Goal: Information Seeking & Learning: Learn about a topic

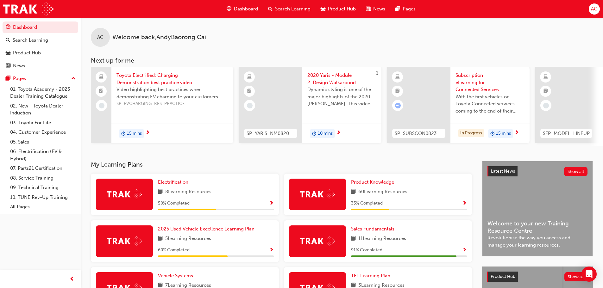
click at [277, 9] on span "Search Learning" at bounding box center [292, 8] width 35 height 7
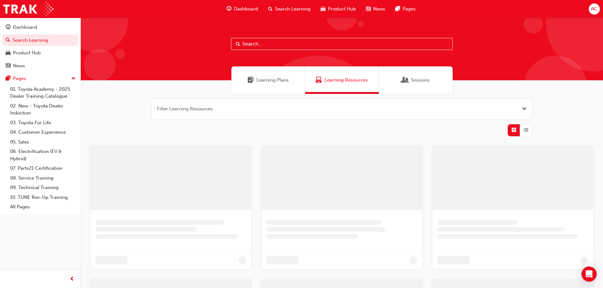
click at [263, 44] on input "text" at bounding box center [342, 44] width 222 height 12
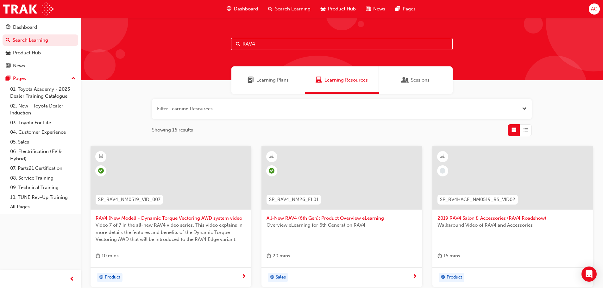
type input "RAV4"
click at [376, 211] on div at bounding box center [341, 183] width 151 height 63
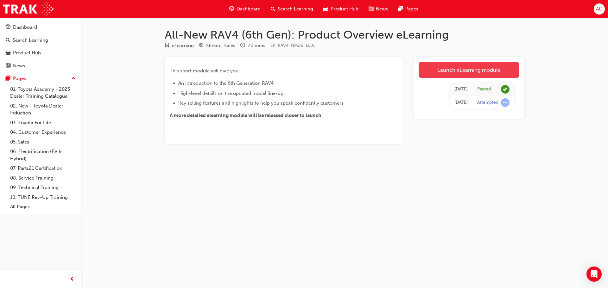
click at [463, 70] on link "Launch eLearning module" at bounding box center [468, 70] width 101 height 16
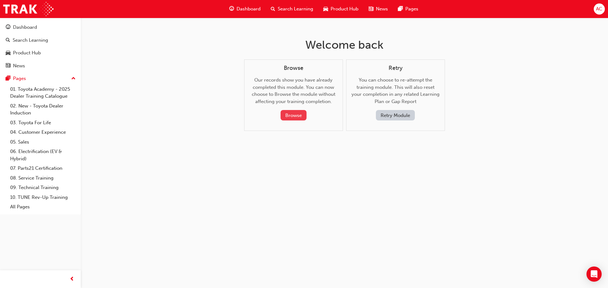
click at [287, 117] on button "Browse" at bounding box center [293, 115] width 26 height 10
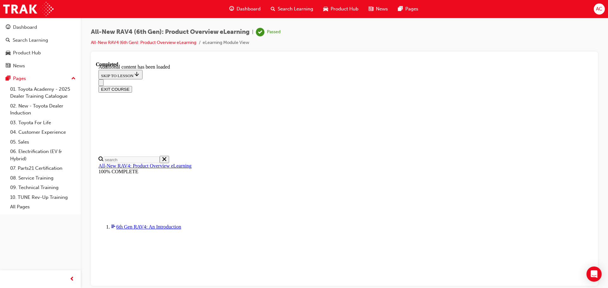
scroll to position [398, 0]
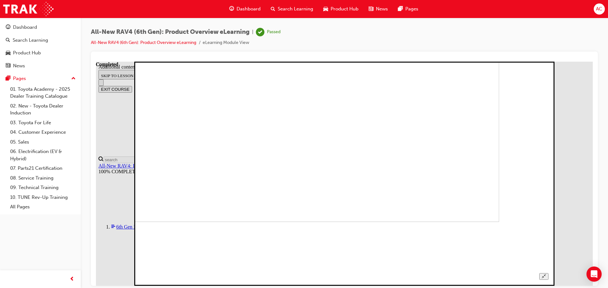
click at [548, 212] on div at bounding box center [344, 166] width 408 height 226
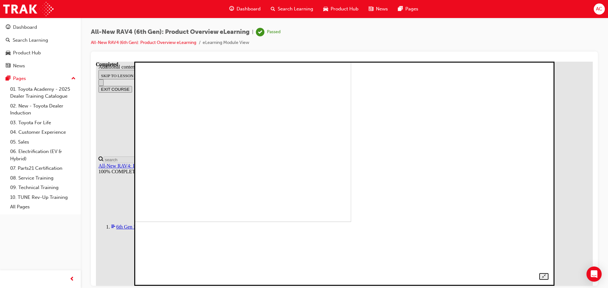
click at [351, 127] on img at bounding box center [151, 109] width 399 height 224
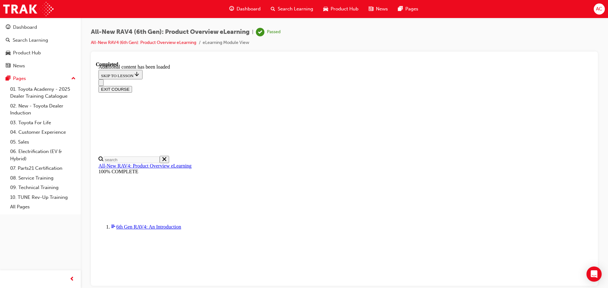
scroll to position [20, 0]
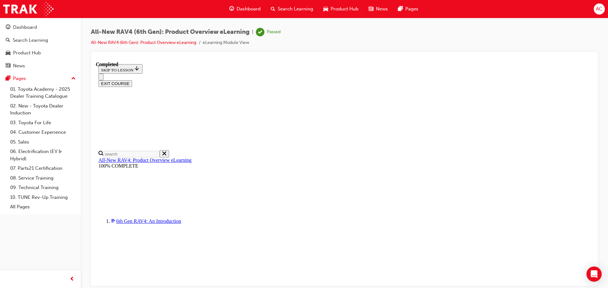
scroll to position [233, 0]
drag, startPoint x: 197, startPoint y: 119, endPoint x: 110, endPoint y: 151, distance: 93.0
click at [150, 157] on link "All-New RAV4: Product Overview eLearning" at bounding box center [144, 159] width 93 height 5
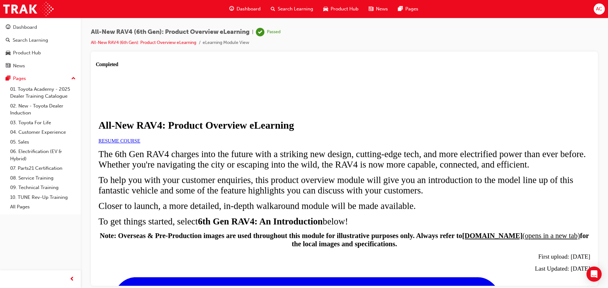
click at [140, 143] on link "RESUME COURSE" at bounding box center [119, 140] width 42 height 5
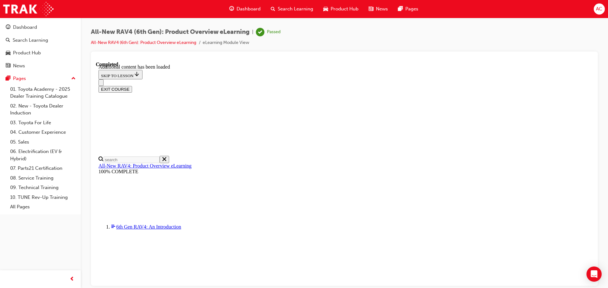
scroll to position [918, 0]
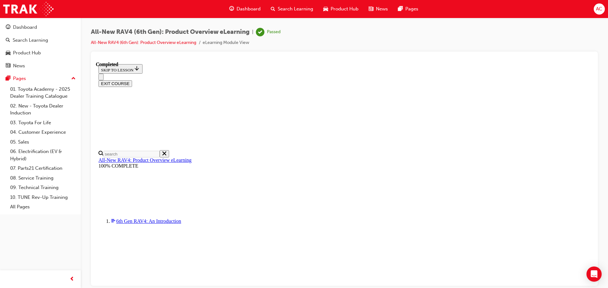
scroll to position [120, 0]
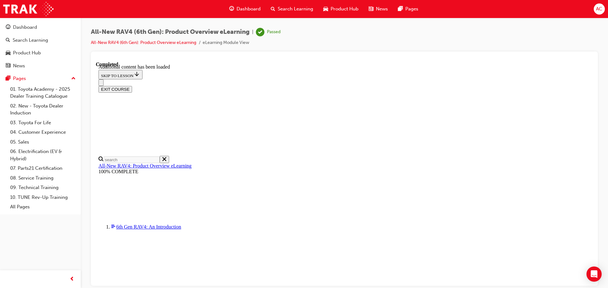
scroll to position [918, 0]
drag, startPoint x: 417, startPoint y: 132, endPoint x: 397, endPoint y: 138, distance: 21.0
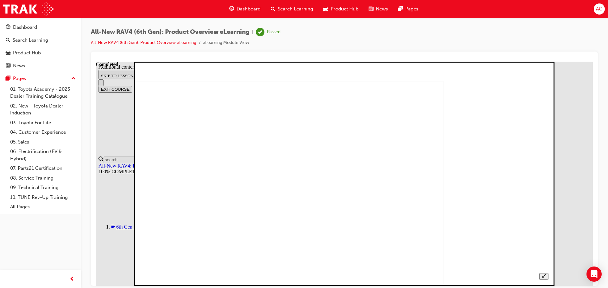
click at [397, 138] on img at bounding box center [243, 193] width 399 height 224
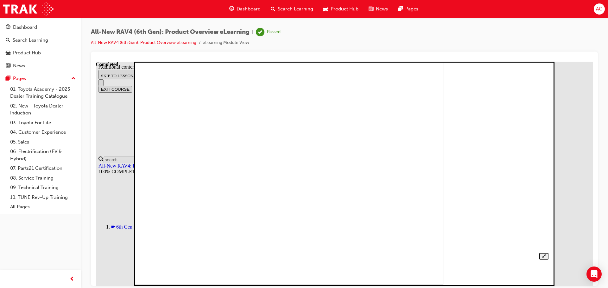
click at [548, 170] on div at bounding box center [344, 146] width 408 height 226
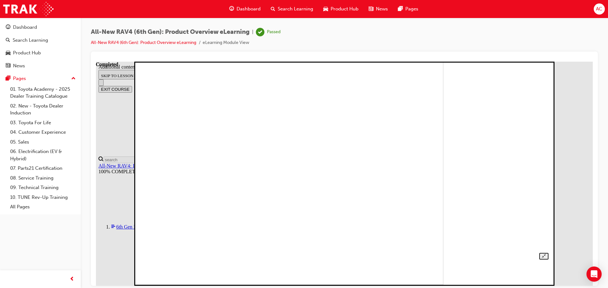
click at [425, 166] on img at bounding box center [243, 172] width 399 height 224
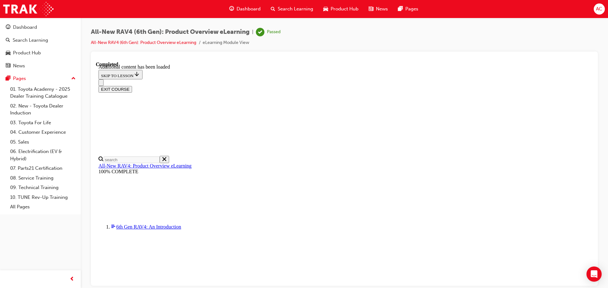
scroll to position [719, 0]
